Goal: Check status: Check status

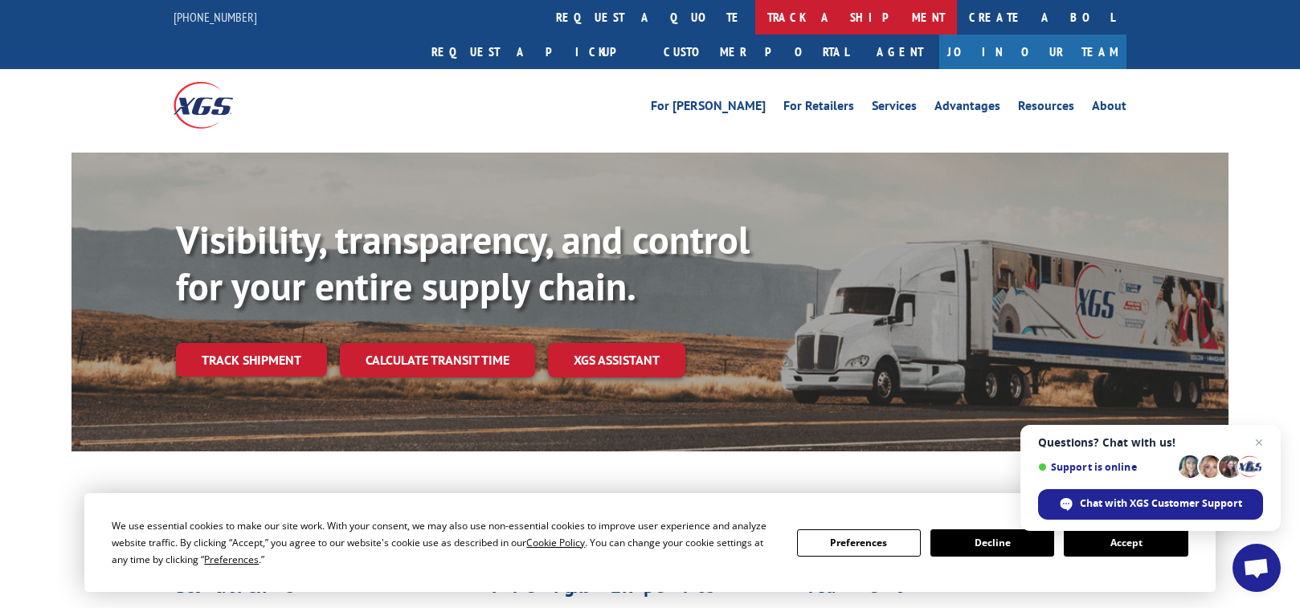
click at [755, 9] on link "track a shipment" at bounding box center [856, 17] width 202 height 35
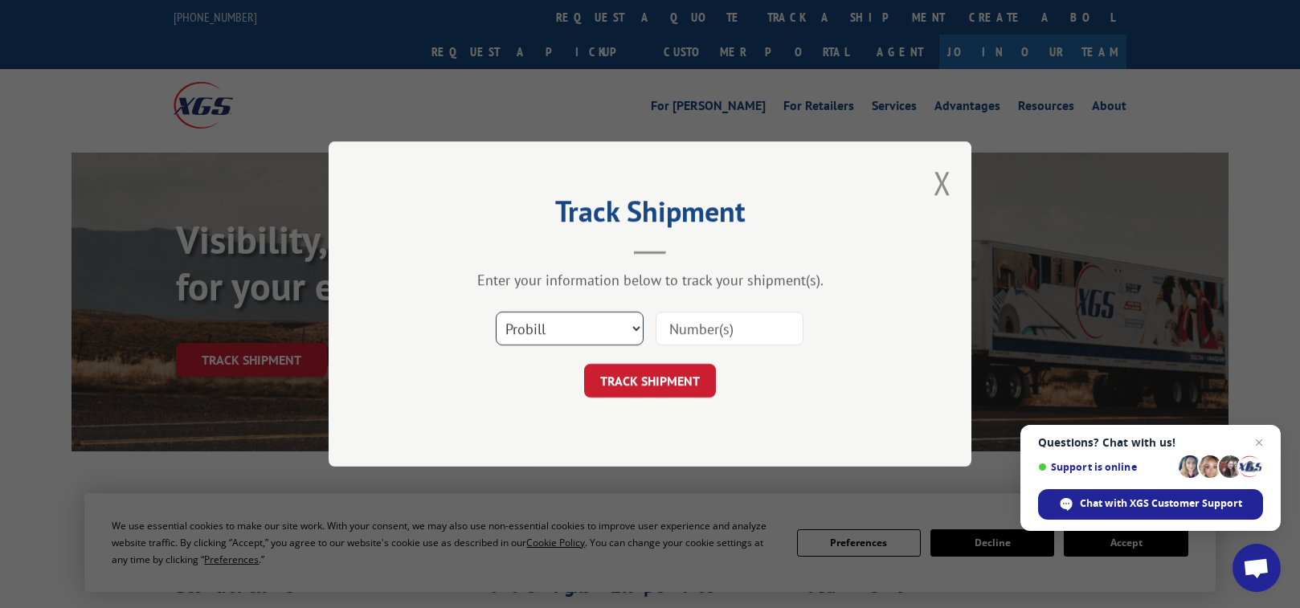
click at [633, 329] on select "Select category... Probill BOL PO" at bounding box center [570, 329] width 148 height 34
select select "po"
click at [496, 312] on select "Select category... Probill BOL PO" at bounding box center [570, 329] width 148 height 34
click at [705, 333] on input at bounding box center [730, 329] width 148 height 34
type input "CG503632"
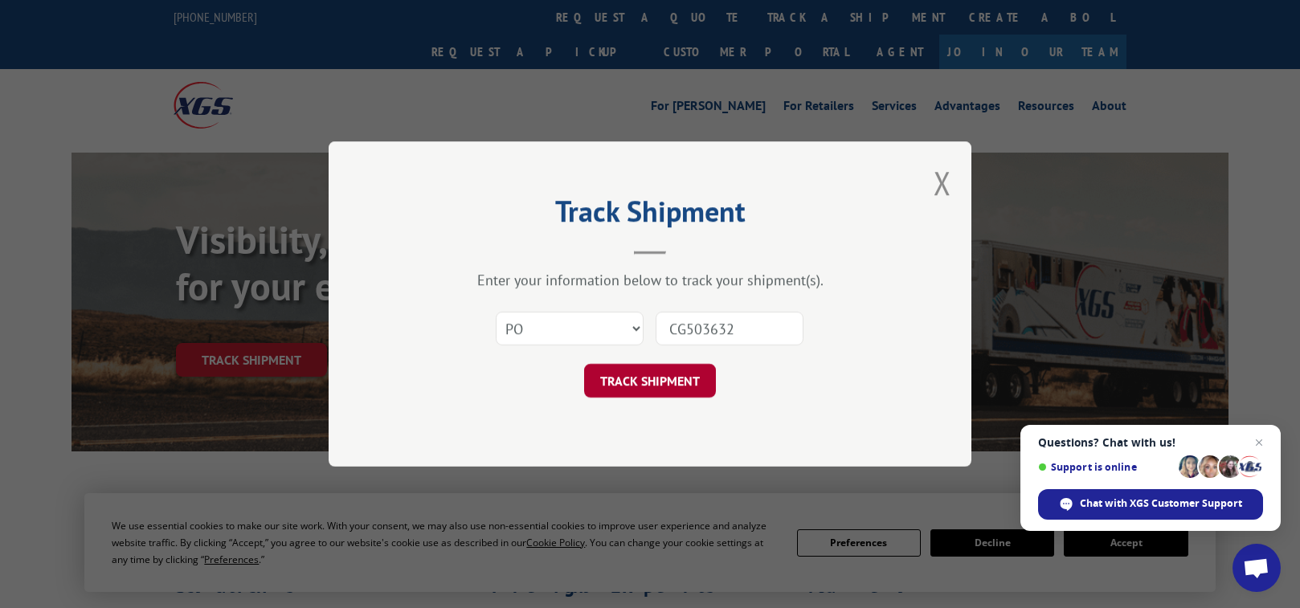
click at [679, 375] on button "TRACK SHIPMENT" at bounding box center [650, 381] width 132 height 34
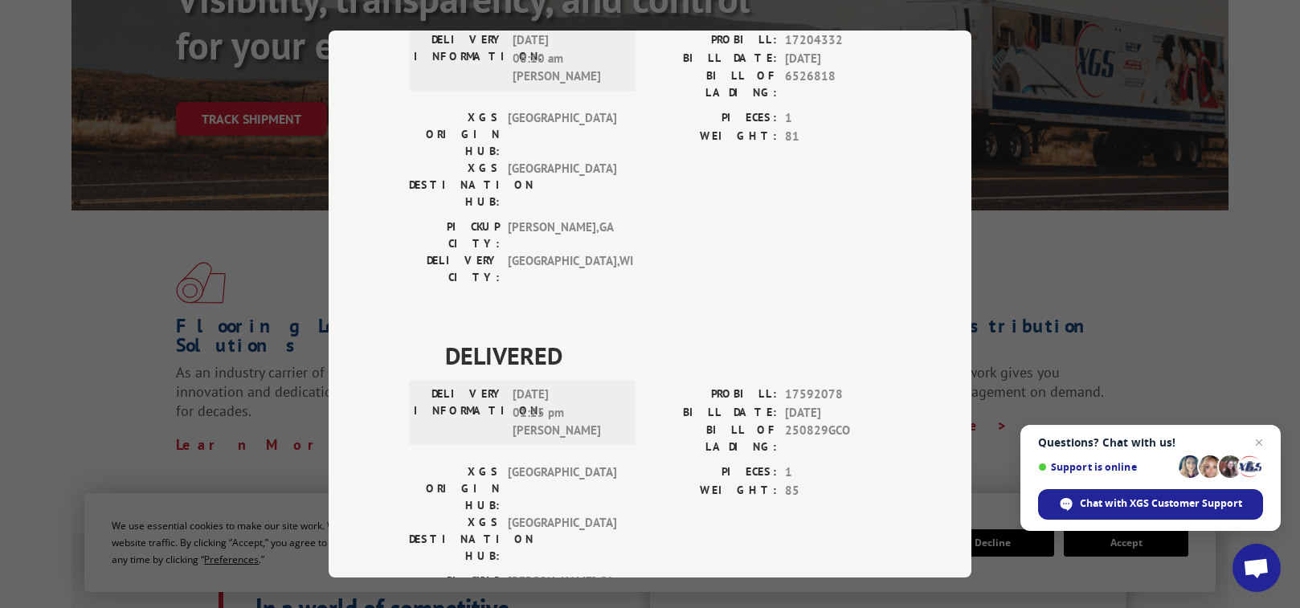
scroll to position [16, 0]
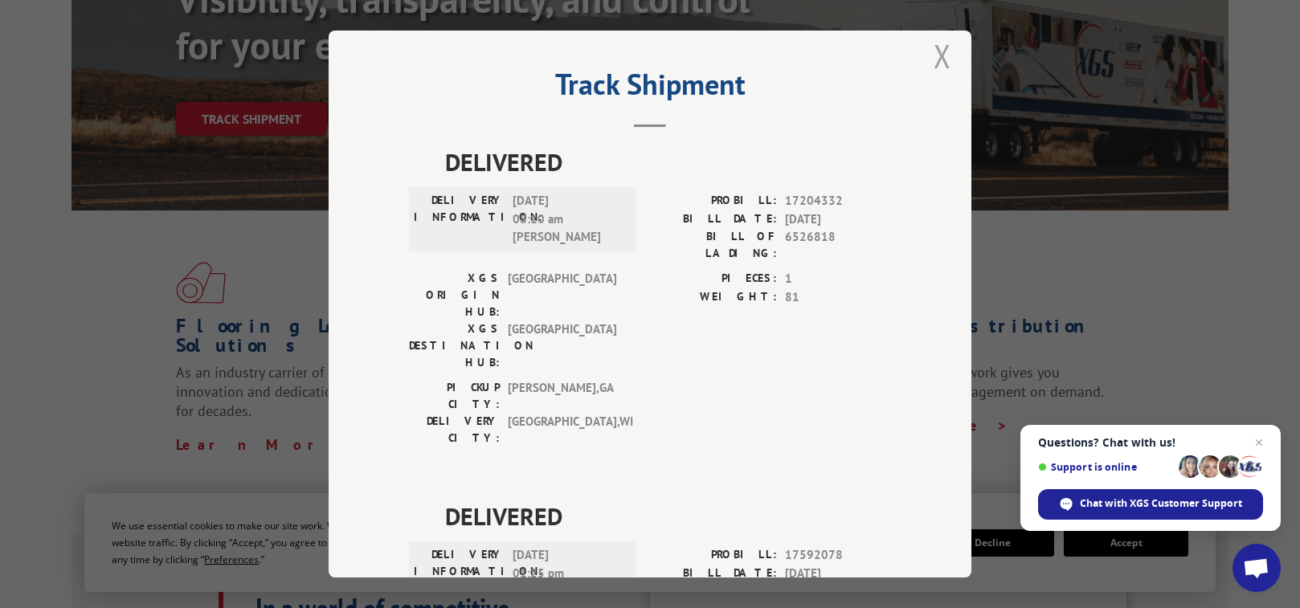
click at [934, 58] on button "Close modal" at bounding box center [943, 56] width 18 height 43
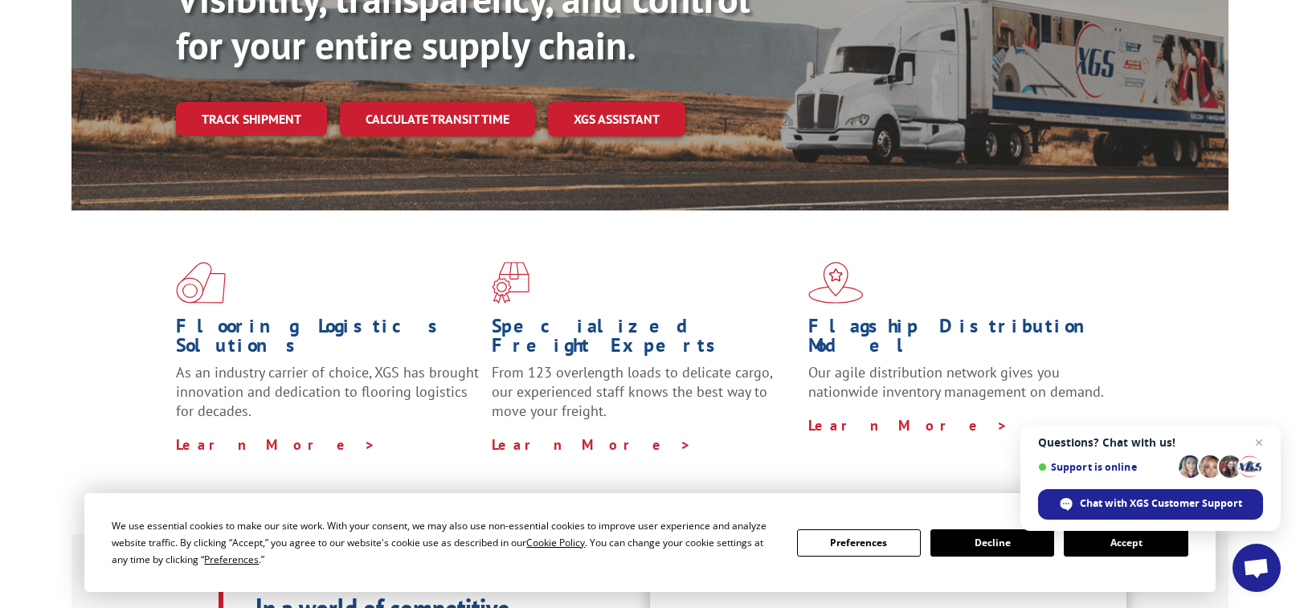
scroll to position [0, 0]
